Goal: Task Accomplishment & Management: Manage account settings

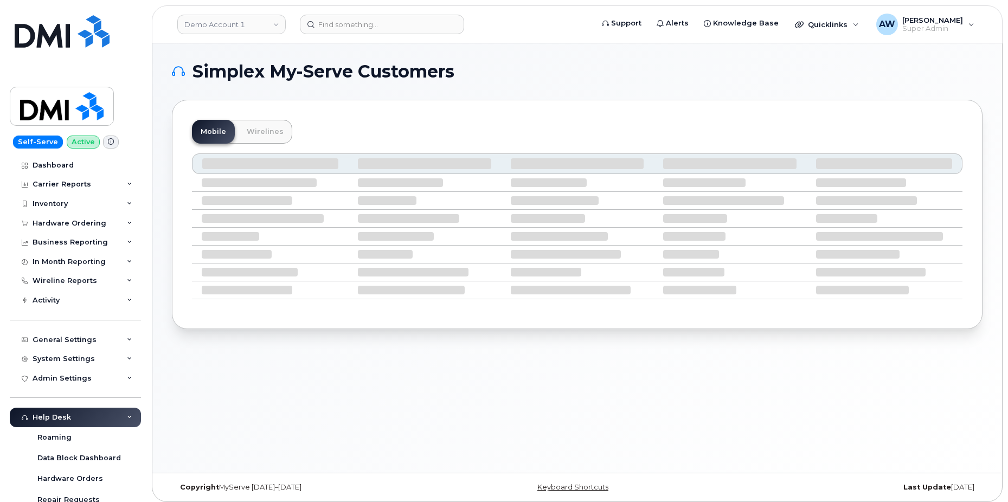
click at [228, 36] on header "Demo Account 1 Support Alerts Knowledge Base Quicklinks Suspend / Cancel Device…" at bounding box center [577, 24] width 851 height 38
click at [229, 23] on link "Demo Account 1" at bounding box center [231, 25] width 108 height 20
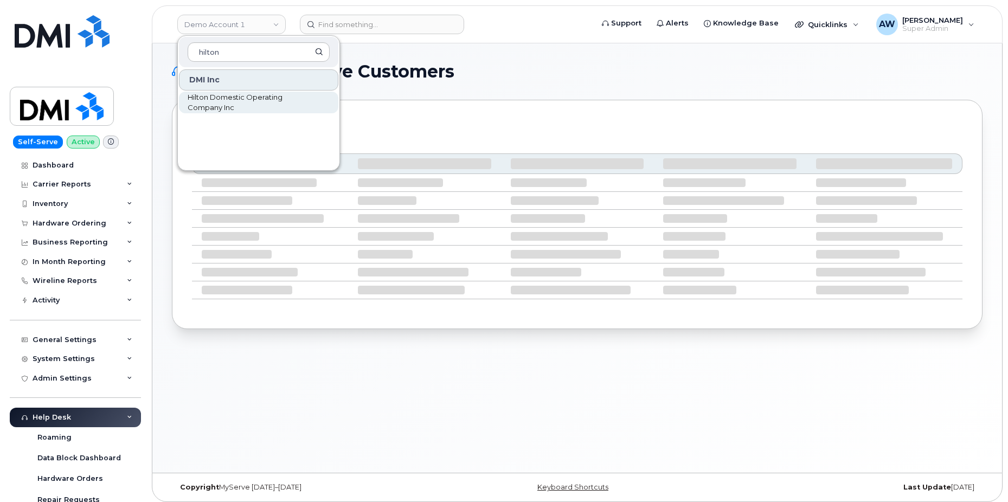
type input "hilton"
click at [241, 107] on span "Hilton Domestic Operating Company Inc" at bounding box center [250, 102] width 125 height 21
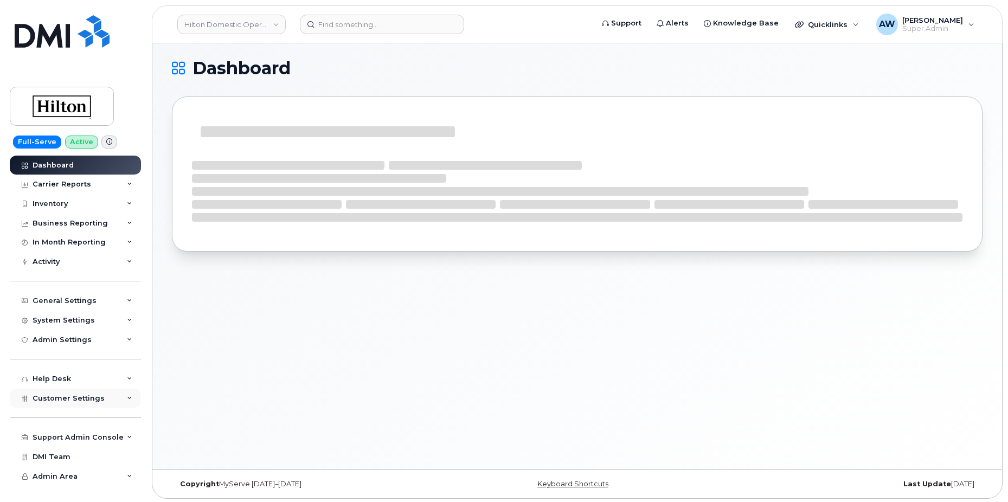
scroll to position [5, 0]
click at [96, 397] on span "Customer Settings" at bounding box center [69, 398] width 72 height 8
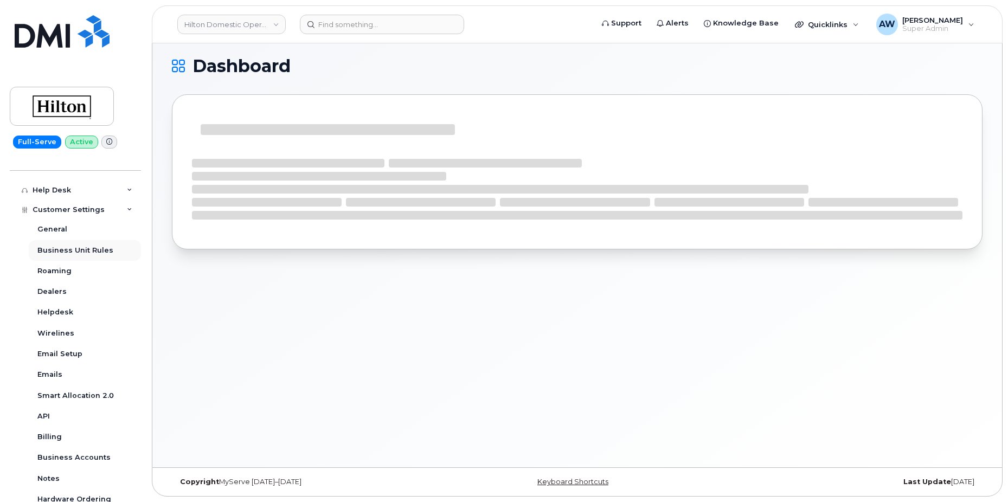
scroll to position [294, 0]
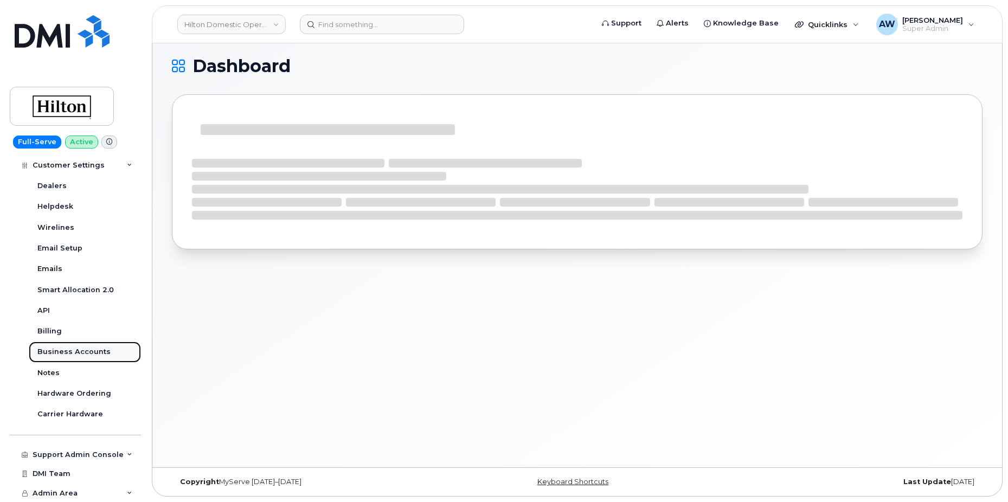
click at [104, 351] on div "Business Accounts" at bounding box center [73, 352] width 73 height 10
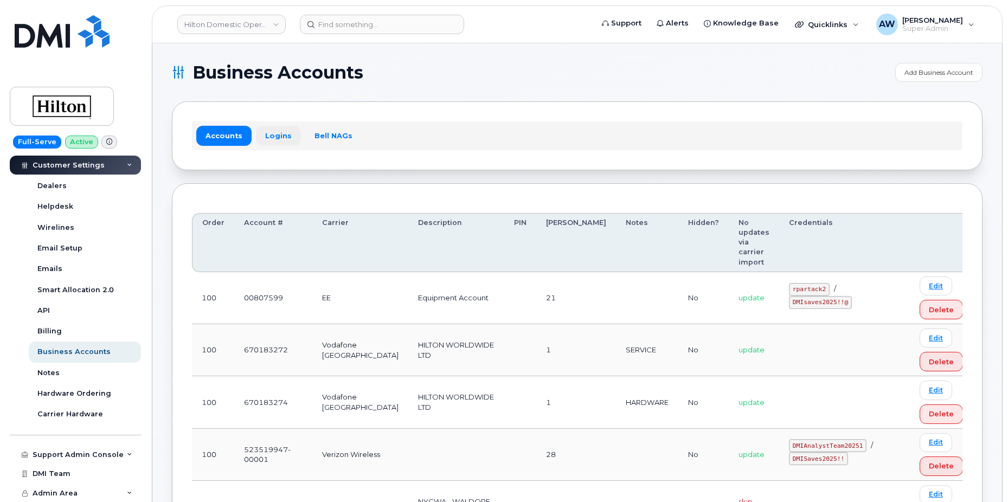
click at [272, 133] on link "Logins" at bounding box center [278, 136] width 45 height 20
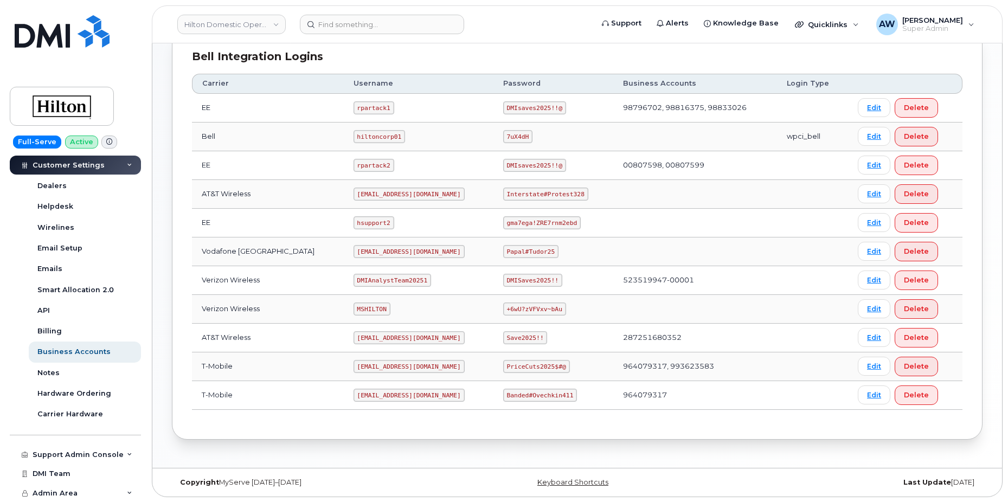
scroll to position [272, 0]
drag, startPoint x: 342, startPoint y: 338, endPoint x: 461, endPoint y: 337, distance: 118.8
click at [461, 337] on td "[EMAIL_ADDRESS][DOMAIN_NAME]" at bounding box center [419, 337] width 150 height 29
copy code "[EMAIL_ADDRESS][DOMAIN_NAME]"
click at [864, 329] on link "Edit" at bounding box center [874, 337] width 33 height 19
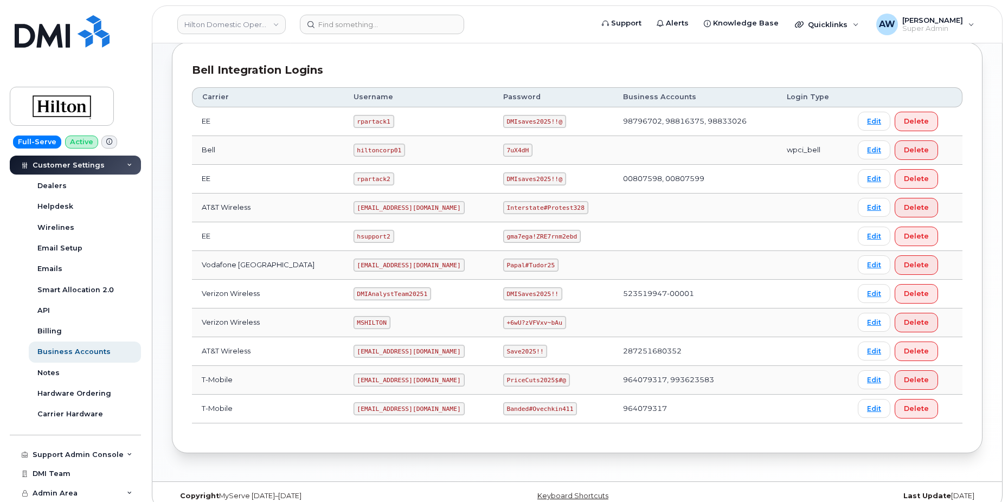
scroll to position [271, 0]
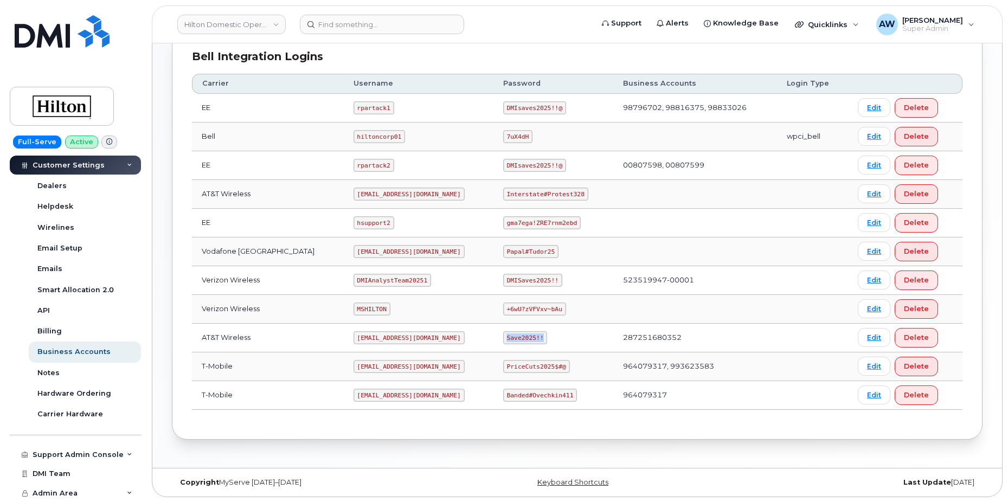
drag, startPoint x: 496, startPoint y: 339, endPoint x: 538, endPoint y: 342, distance: 42.9
click at [538, 342] on td "Save2025!!" at bounding box center [553, 338] width 120 height 29
copy code "Save2025!!"
